Goal: Navigation & Orientation: Find specific page/section

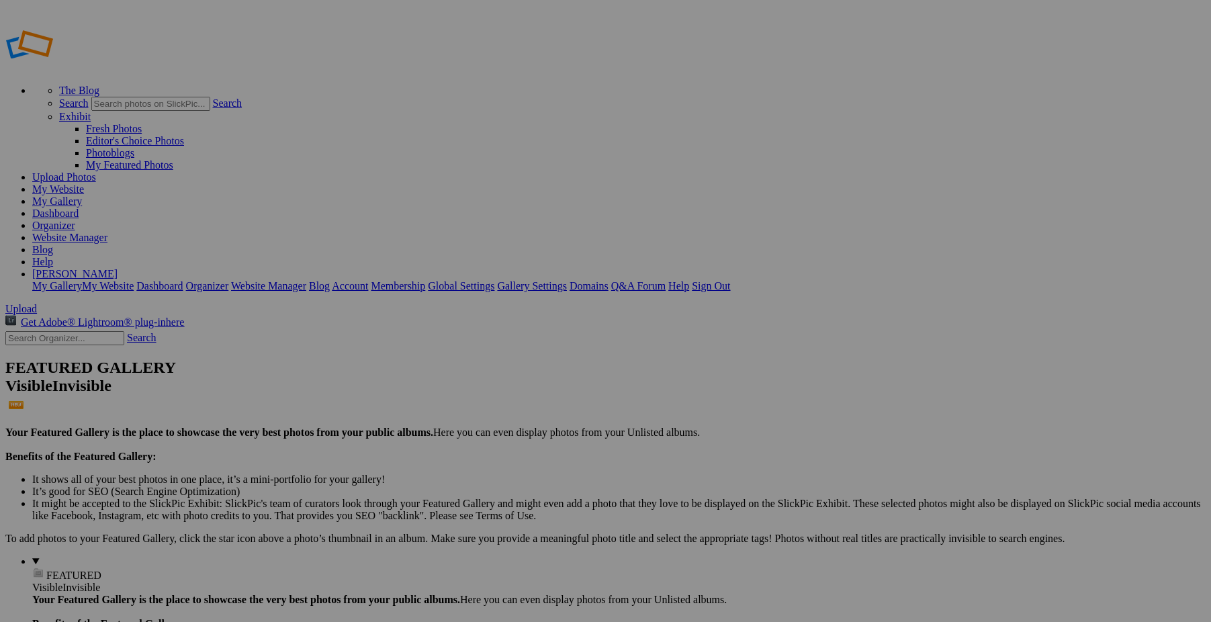
click at [75, 220] on link "Organizer" at bounding box center [53, 225] width 43 height 11
click at [84, 183] on link "My Website" at bounding box center [58, 188] width 52 height 11
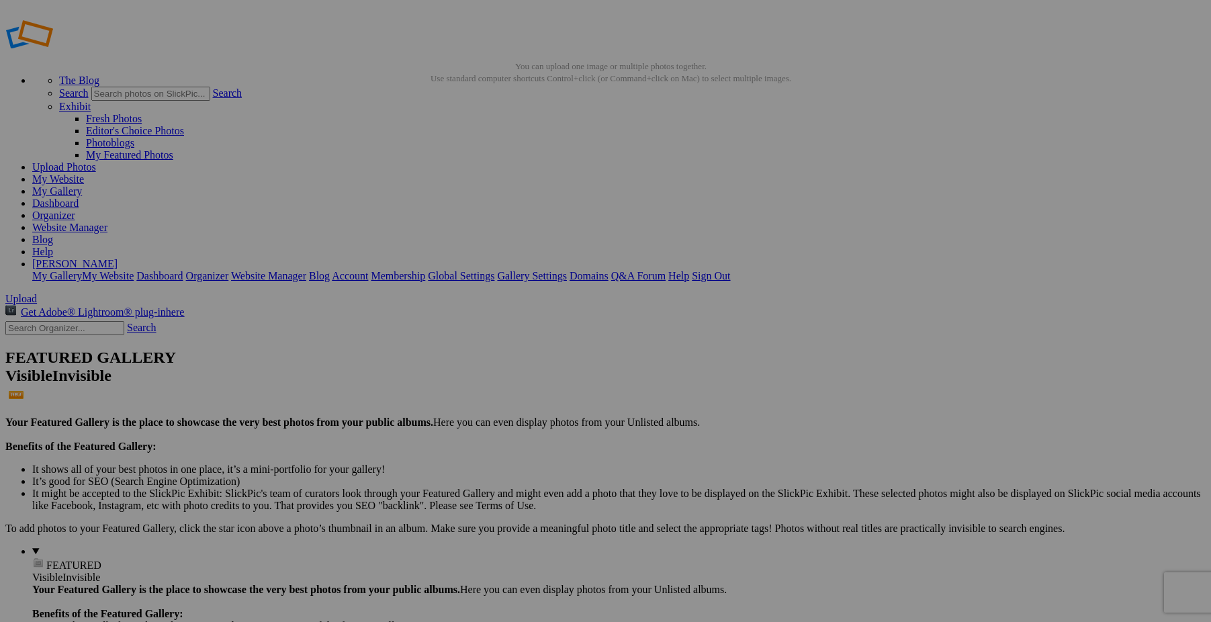
scroll to position [7, 0]
drag, startPoint x: 375, startPoint y: 364, endPoint x: 856, endPoint y: 308, distance: 484.3
click at [84, 176] on link "My Website" at bounding box center [58, 181] width 52 height 11
